Goal: Check status: Check status

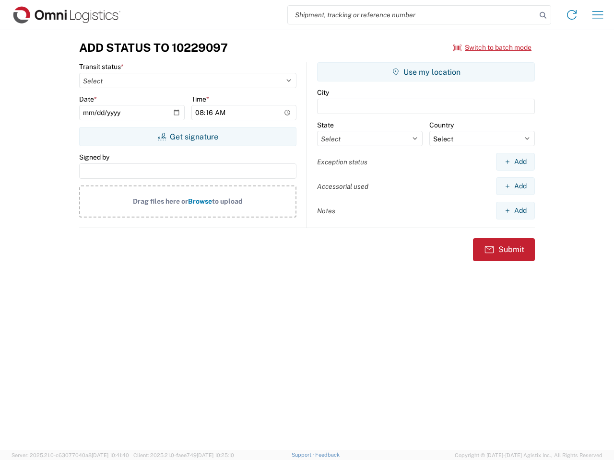
click at [412, 15] on input "search" at bounding box center [412, 15] width 248 height 18
click at [543, 15] on icon at bounding box center [542, 15] width 13 height 13
click at [572, 15] on icon at bounding box center [571, 14] width 15 height 15
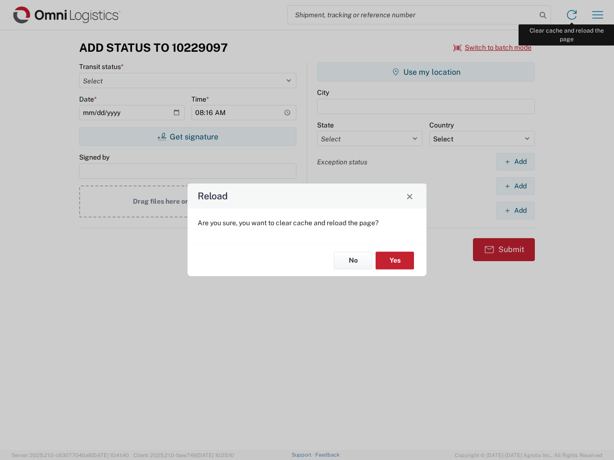
click at [597, 15] on div "Reload Are you sure, you want to clear cache and reload the page? No Yes" at bounding box center [307, 230] width 614 height 460
click at [492, 47] on div "Reload Are you sure, you want to clear cache and reload the page? No Yes" at bounding box center [307, 230] width 614 height 460
click at [187, 137] on div "Reload Are you sure, you want to clear cache and reload the page? No Yes" at bounding box center [307, 230] width 614 height 460
click at [426, 72] on div "Reload Are you sure, you want to clear cache and reload the page? No Yes" at bounding box center [307, 230] width 614 height 460
click at [515, 162] on div "Reload Are you sure, you want to clear cache and reload the page? No Yes" at bounding box center [307, 230] width 614 height 460
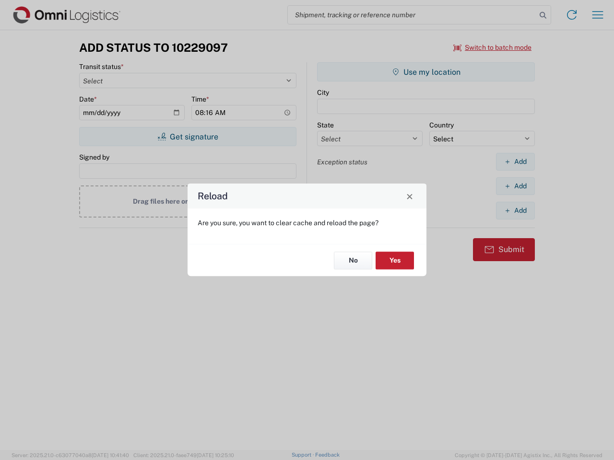
click at [515, 186] on div "Reload Are you sure, you want to clear cache and reload the page? No Yes" at bounding box center [307, 230] width 614 height 460
click at [515, 211] on div "Reload Are you sure, you want to clear cache and reload the page? No Yes" at bounding box center [307, 230] width 614 height 460
